Goal: Information Seeking & Learning: Learn about a topic

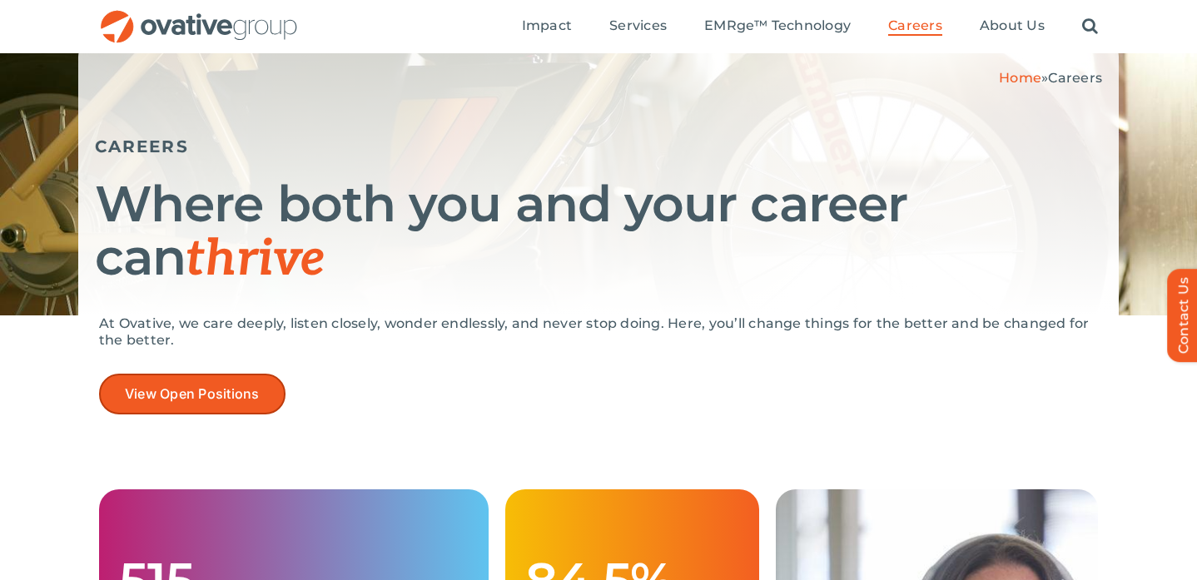
click at [199, 388] on span "View Open Positions" at bounding box center [192, 394] width 135 height 16
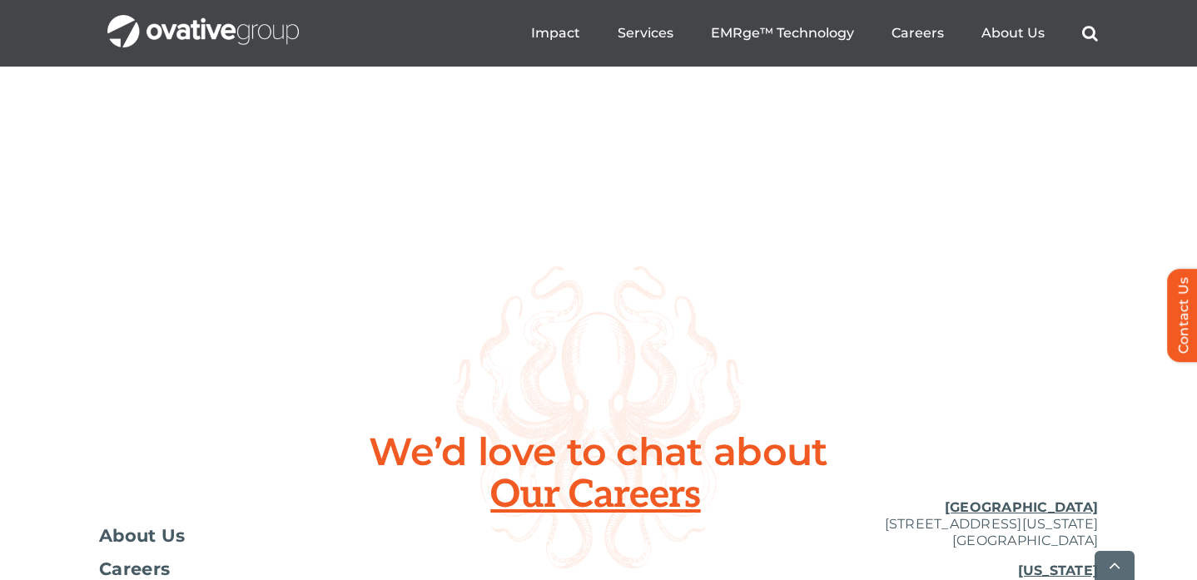
scroll to position [6320, 0]
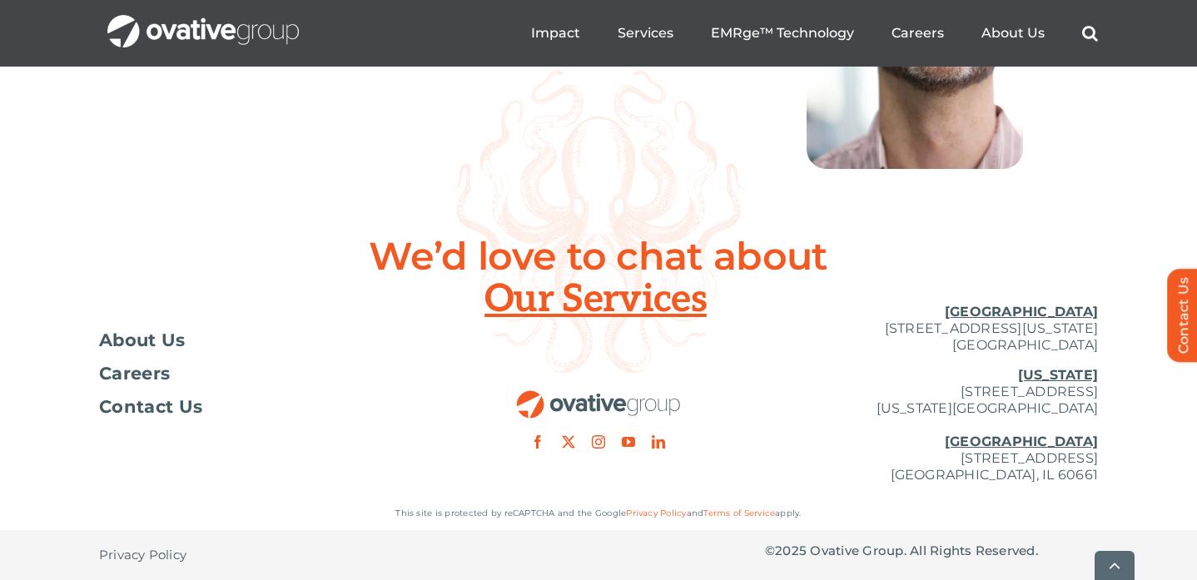
drag, startPoint x: 833, startPoint y: 458, endPoint x: 1119, endPoint y: 460, distance: 285.5
click at [1121, 460] on div "Toggle Navigation About Us Careers Contact Us Minneapolis 729 Washington Avenue…" at bounding box center [598, 394] width 1197 height 206
copy p "[STREET_ADDRESS]"
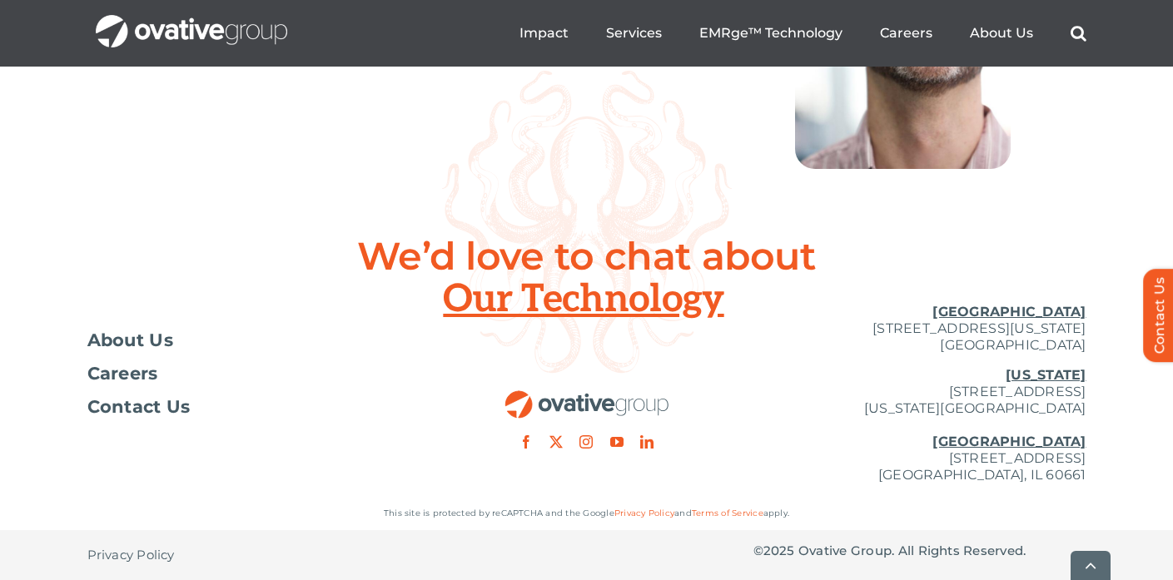
scroll to position [6185, 0]
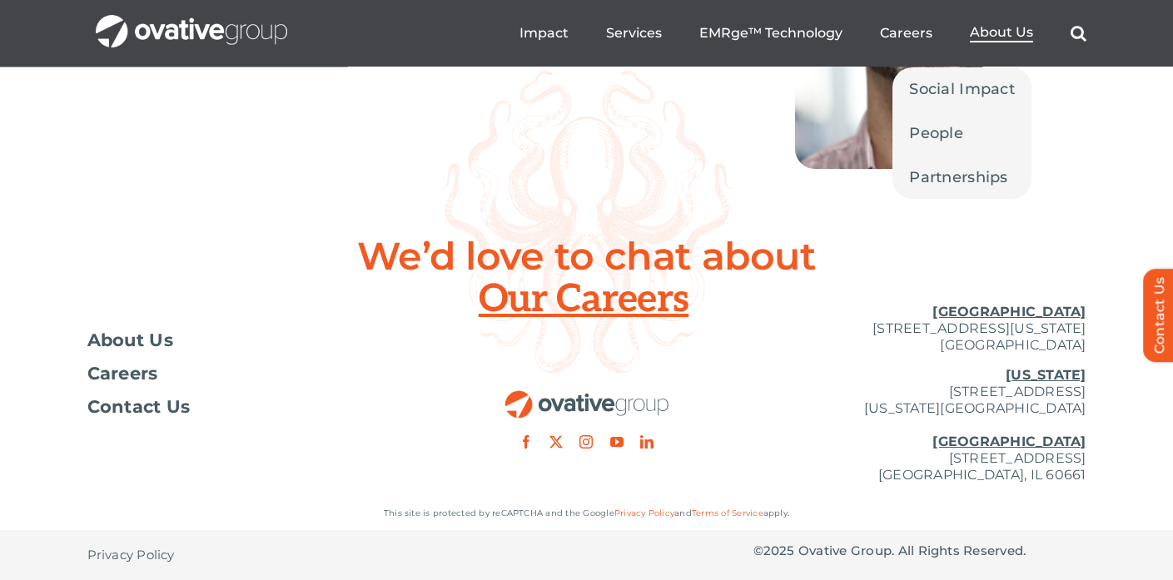
click at [1005, 42] on li "About Us Social Impact People Partnerships" at bounding box center [1001, 33] width 63 height 18
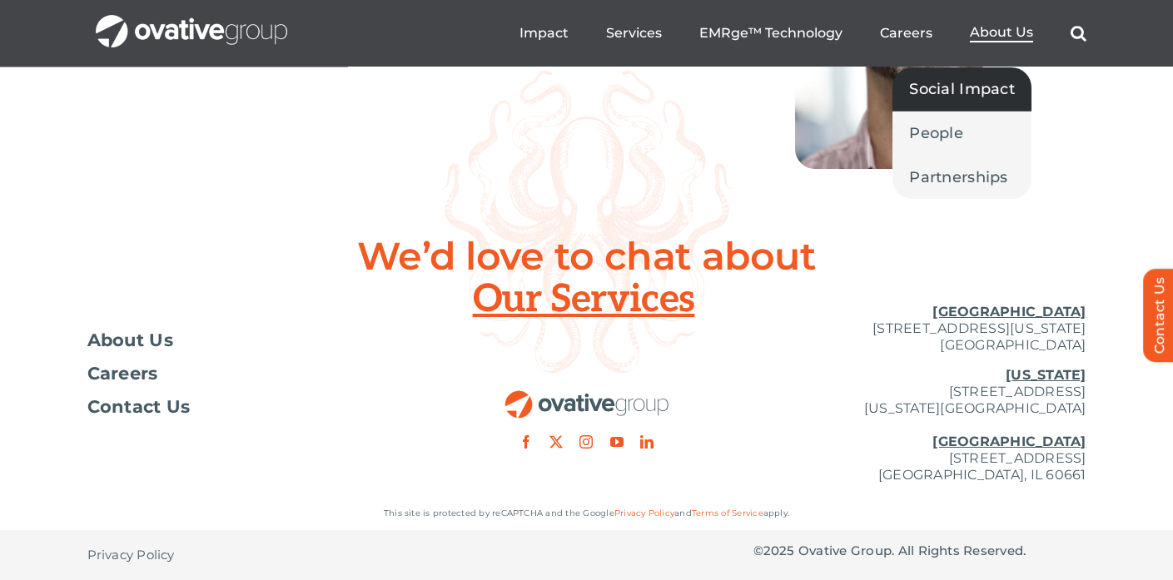
click at [976, 83] on span "Social Impact" at bounding box center [962, 88] width 106 height 23
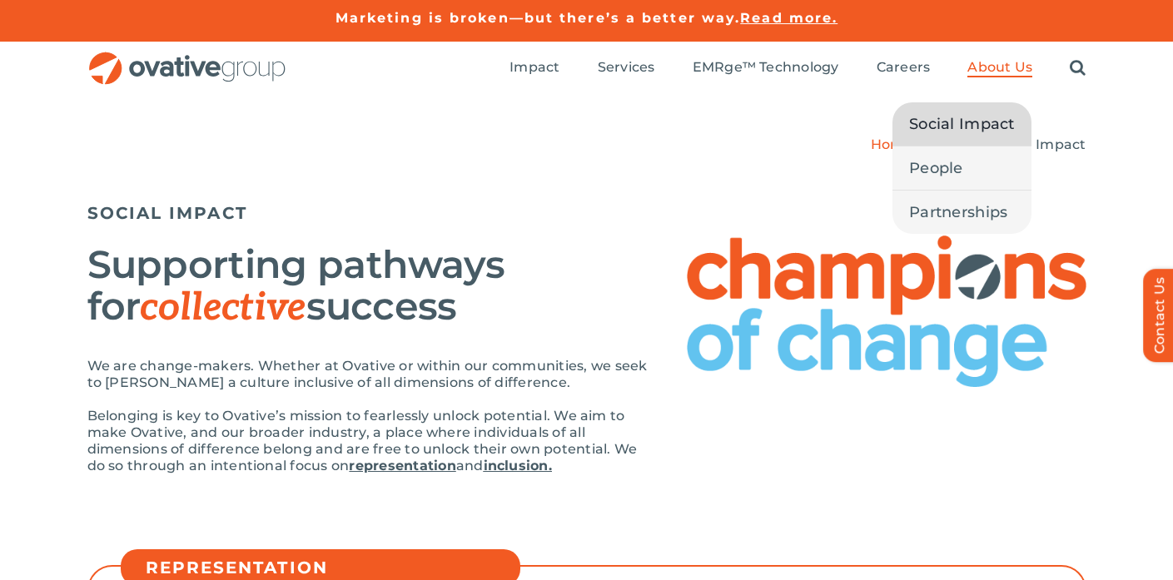
click at [1001, 70] on span "About Us" at bounding box center [999, 67] width 65 height 17
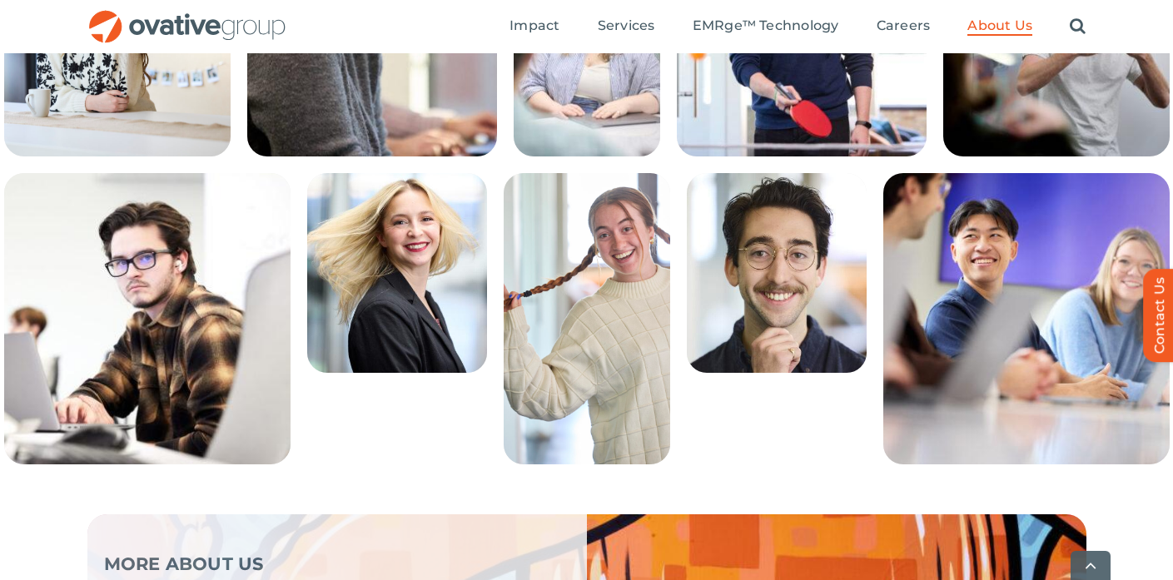
scroll to position [3702, 0]
